Goal: Transaction & Acquisition: Download file/media

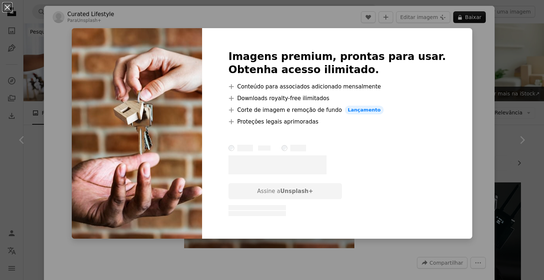
scroll to position [4682, 0]
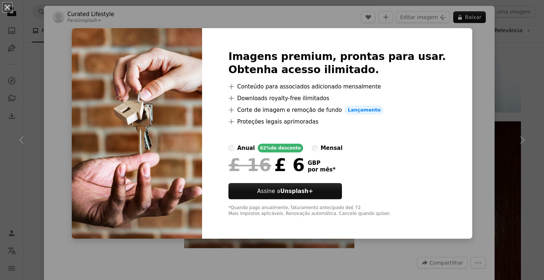
click at [485, 82] on div "An X shape Imagens premium, prontas para usar. Obtenha acesso ilimitado. A plus…" at bounding box center [272, 140] width 544 height 280
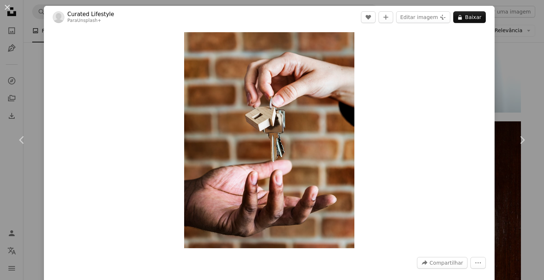
click at [535, 64] on div "An X shape Chevron left Chevron right Curated Lifestyle Para Unsplash+ A heart …" at bounding box center [272, 140] width 544 height 280
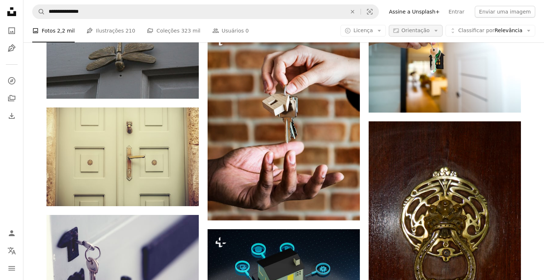
click at [428, 29] on span "Orientação" at bounding box center [415, 30] width 28 height 6
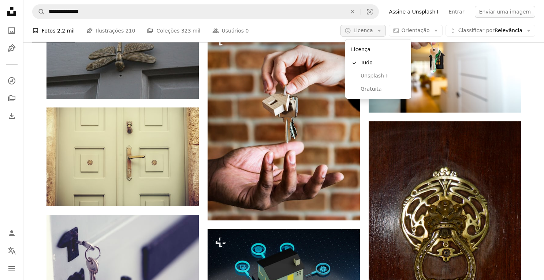
click at [371, 34] on span "Licença" at bounding box center [362, 30] width 19 height 7
click at [373, 88] on span "Gratuita" at bounding box center [382, 89] width 45 height 7
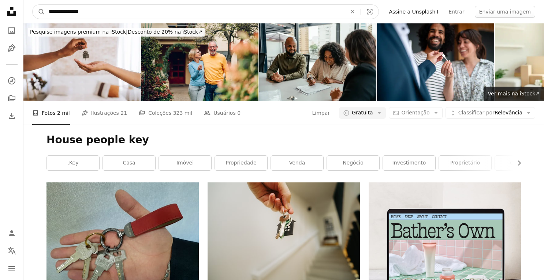
click at [194, 8] on input "**********" at bounding box center [194, 12] width 299 height 14
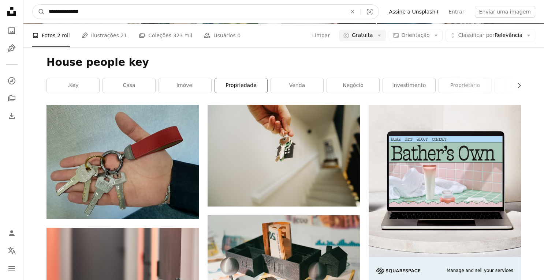
scroll to position [78, 0]
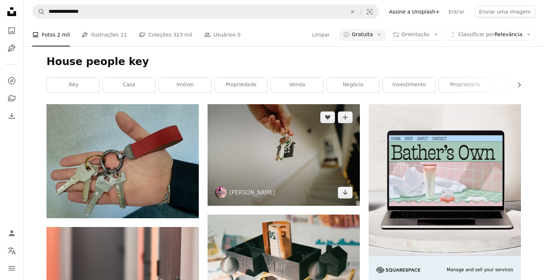
click at [239, 152] on img at bounding box center [283, 155] width 152 height 102
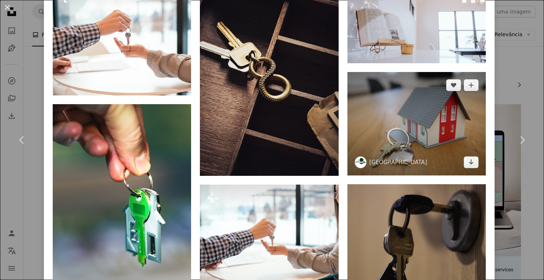
scroll to position [1162, 0]
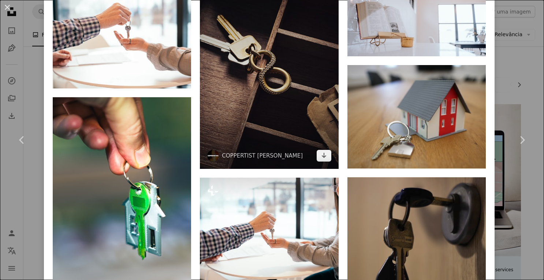
click at [273, 52] on img at bounding box center [269, 72] width 138 height 194
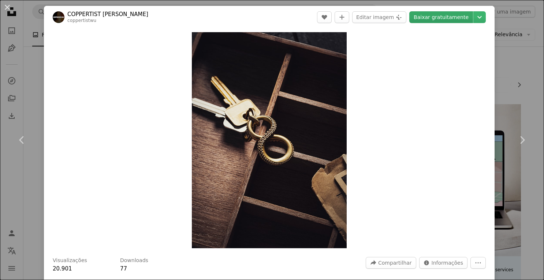
click at [444, 17] on link "Baixar gratuitamente" at bounding box center [441, 17] width 64 height 12
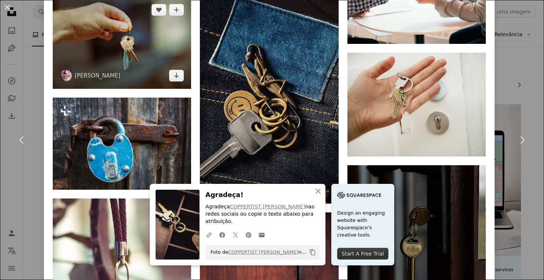
scroll to position [1455, 0]
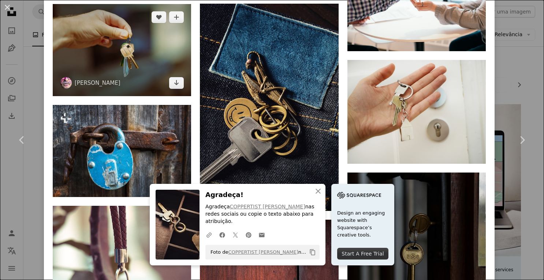
click at [123, 31] on img at bounding box center [122, 50] width 138 height 93
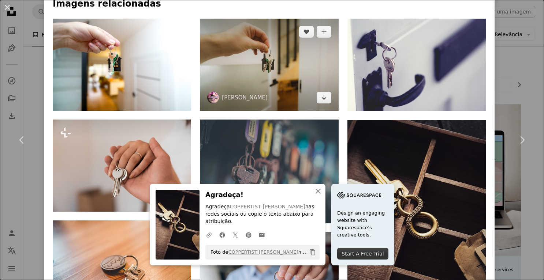
scroll to position [500, 0]
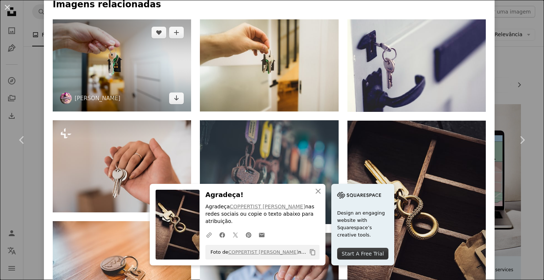
click at [143, 40] on img at bounding box center [122, 65] width 138 height 93
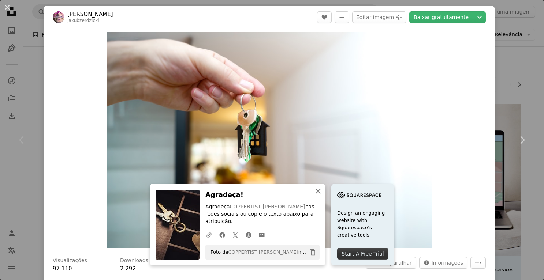
click at [318, 196] on icon "An X shape" at bounding box center [317, 191] width 9 height 9
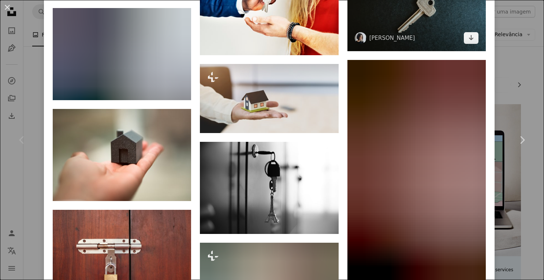
scroll to position [3323, 0]
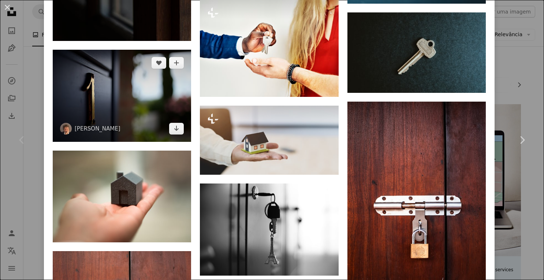
click at [162, 123] on img at bounding box center [122, 96] width 138 height 92
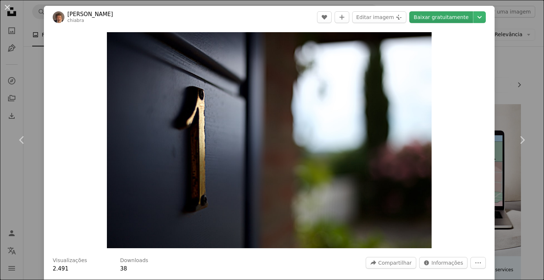
click at [453, 14] on link "Baixar gratuitamente" at bounding box center [441, 17] width 64 height 12
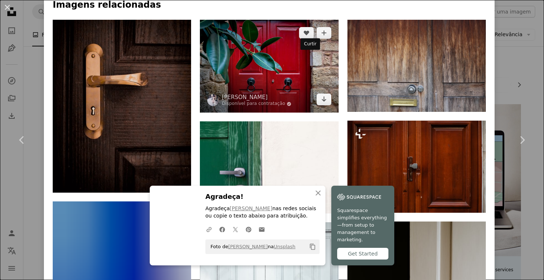
scroll to position [627, 0]
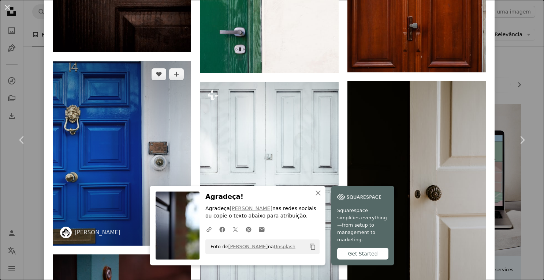
click at [123, 133] on img at bounding box center [122, 153] width 138 height 185
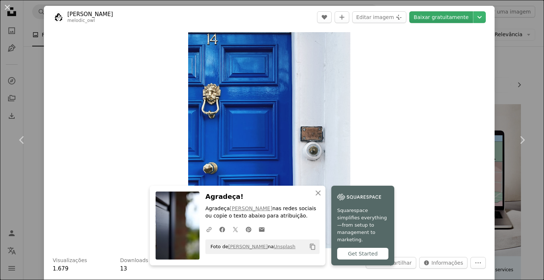
click at [425, 18] on link "Baixar gratuitamente" at bounding box center [441, 17] width 64 height 12
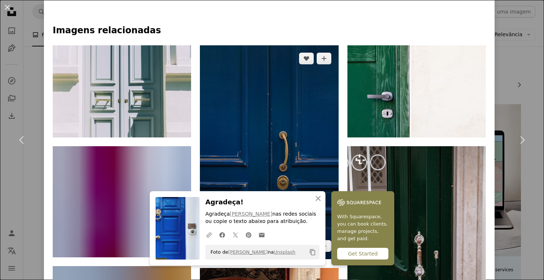
scroll to position [406, 0]
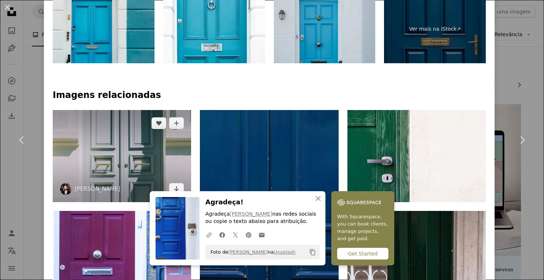
click at [177, 139] on img at bounding box center [122, 156] width 138 height 92
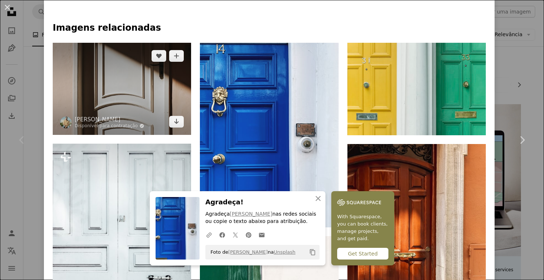
scroll to position [484, 0]
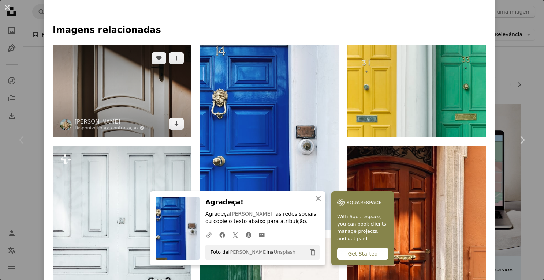
click at [128, 83] on img at bounding box center [122, 91] width 138 height 92
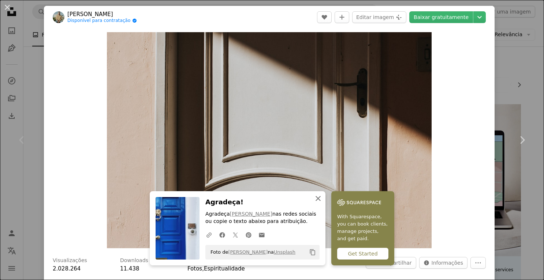
click at [318, 198] on icon "An X shape" at bounding box center [317, 198] width 9 height 9
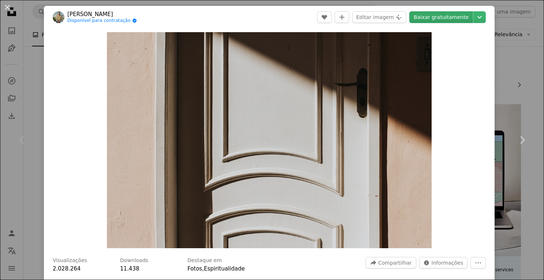
click at [444, 18] on link "Baixar gratuitamente" at bounding box center [441, 17] width 64 height 12
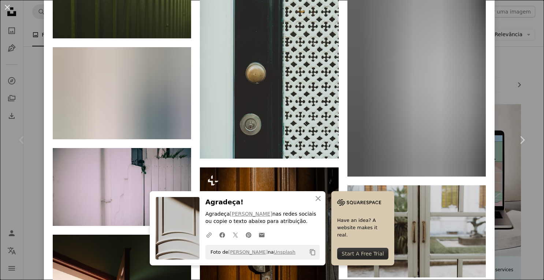
scroll to position [2667, 0]
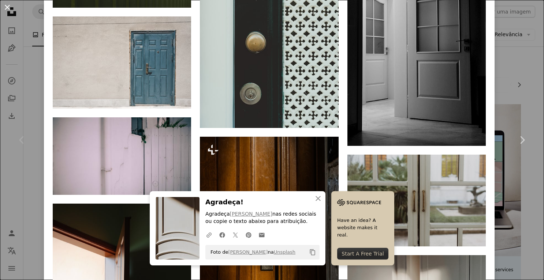
click at [7, 4] on button "An X shape" at bounding box center [7, 7] width 9 height 9
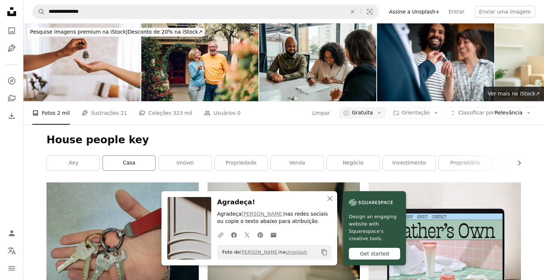
click at [137, 159] on link "casa" at bounding box center [129, 163] width 52 height 15
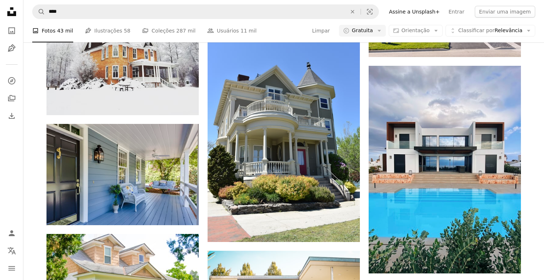
scroll to position [1732, 0]
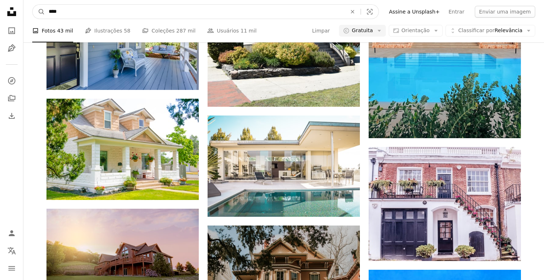
click at [109, 13] on input "****" at bounding box center [194, 12] width 299 height 14
type input "**********"
click button "A magnifying glass" at bounding box center [39, 12] width 12 height 14
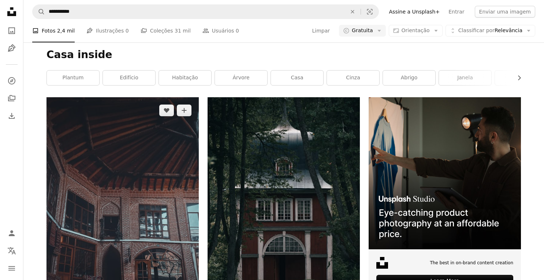
scroll to position [82, 0]
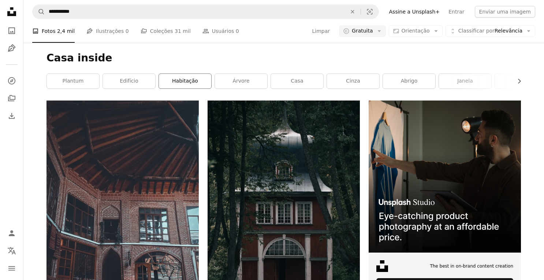
click at [176, 83] on link "habitação" at bounding box center [185, 81] width 52 height 15
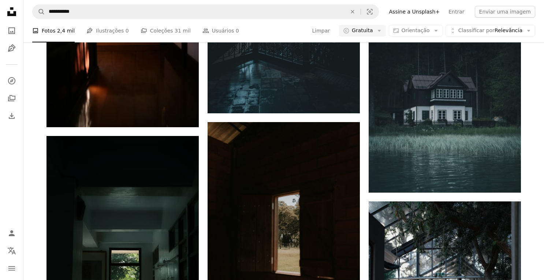
scroll to position [2457, 0]
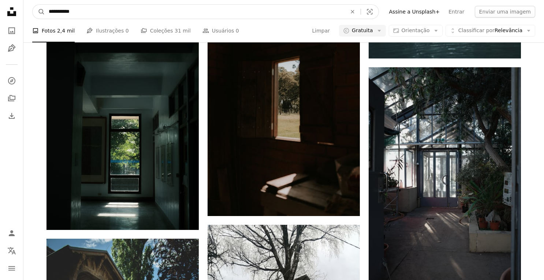
click at [114, 13] on input "**********" at bounding box center [194, 12] width 299 height 14
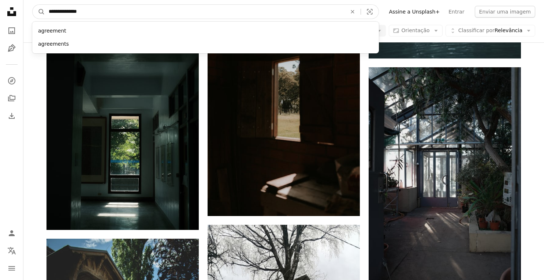
type input "**********"
click button "A magnifying glass" at bounding box center [39, 12] width 12 height 14
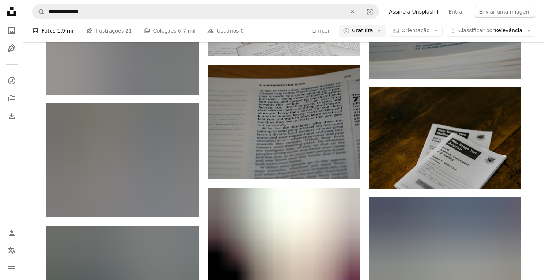
scroll to position [12342, 0]
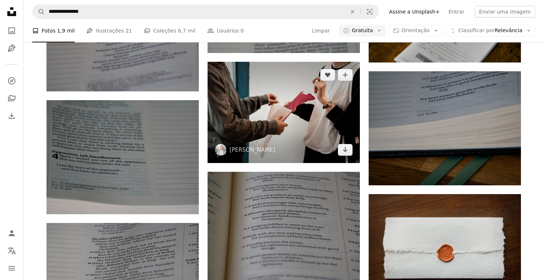
click at [295, 105] on img at bounding box center [283, 112] width 152 height 101
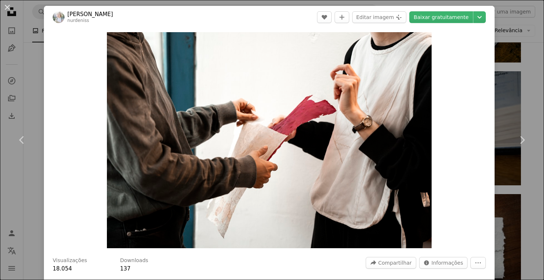
click at [31, 40] on div "An X shape Chevron left Chevron right Nur demirbaş nurdeniss A heart A plus sig…" at bounding box center [272, 140] width 544 height 280
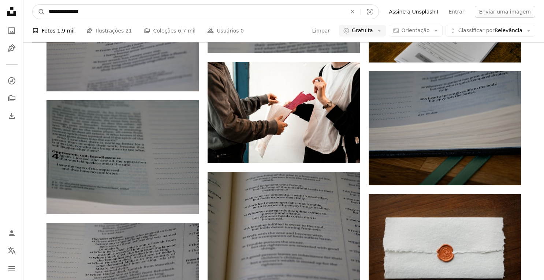
click at [82, 5] on input "**********" at bounding box center [194, 12] width 299 height 14
click at [82, 12] on input "**********" at bounding box center [194, 12] width 299 height 14
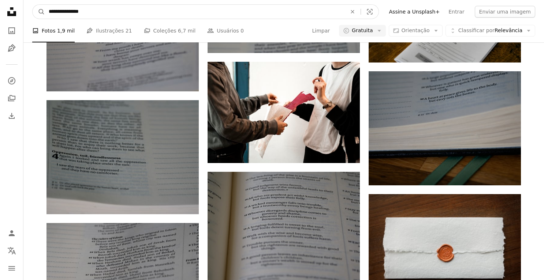
type input "*********"
click button "A magnifying glass" at bounding box center [39, 12] width 12 height 14
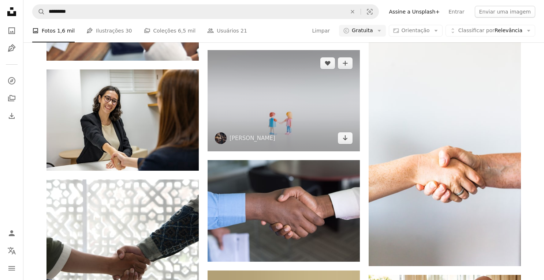
scroll to position [678, 0]
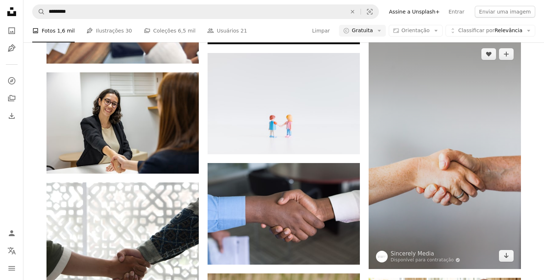
click at [433, 128] on img at bounding box center [444, 155] width 152 height 228
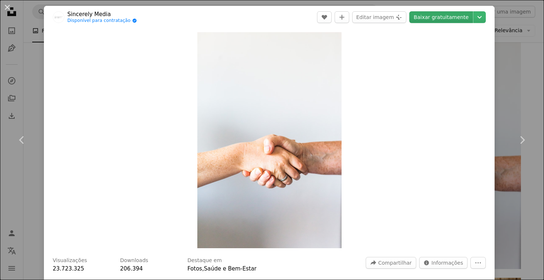
click at [446, 15] on link "Baixar gratuitamente" at bounding box center [441, 17] width 64 height 12
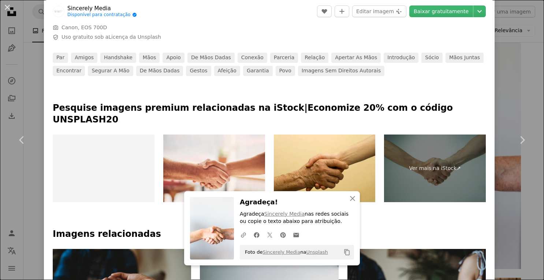
scroll to position [274, 0]
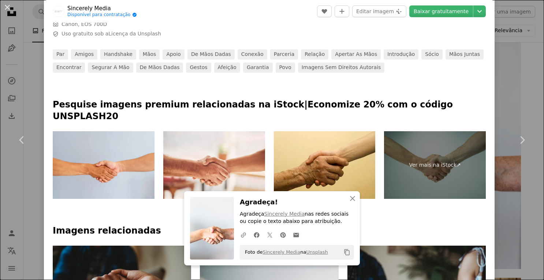
click at [150, 84] on div at bounding box center [269, 86] width 450 height 26
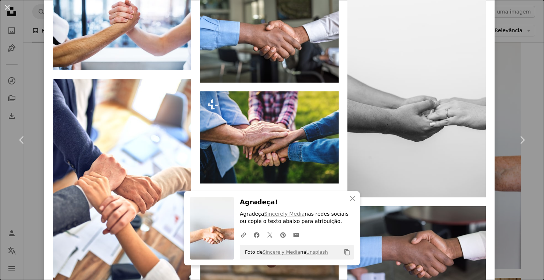
scroll to position [913, 0]
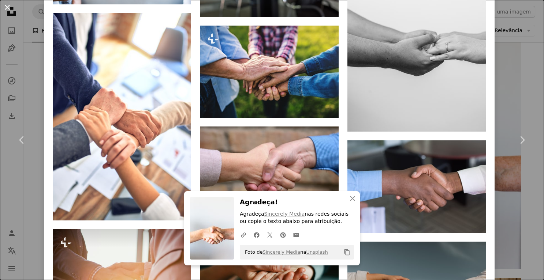
click at [8, 10] on button "An X shape" at bounding box center [7, 7] width 9 height 9
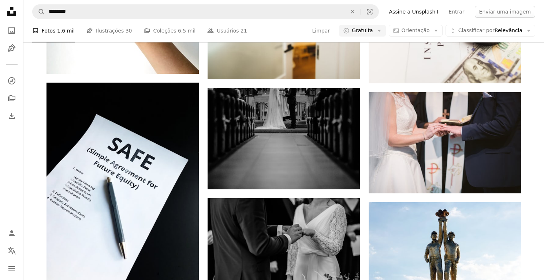
scroll to position [1921, 0]
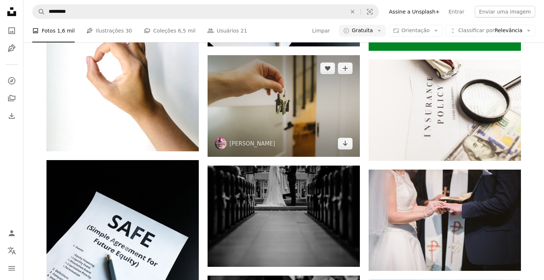
click at [262, 113] on img at bounding box center [283, 106] width 152 height 102
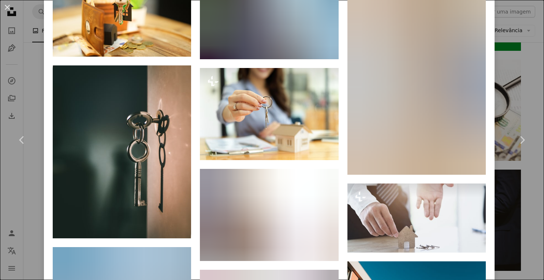
scroll to position [3766, 0]
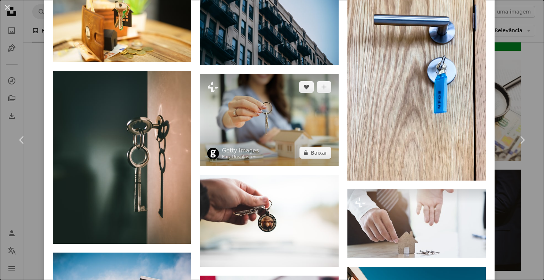
click at [252, 166] on img at bounding box center [269, 120] width 138 height 92
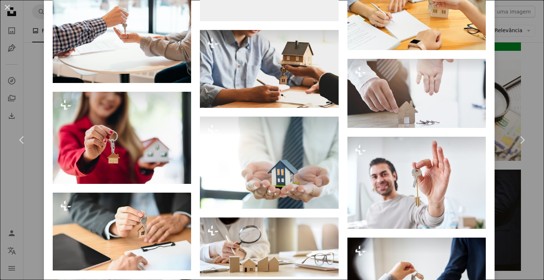
scroll to position [934, 0]
